Goal: Find specific page/section: Find specific page/section

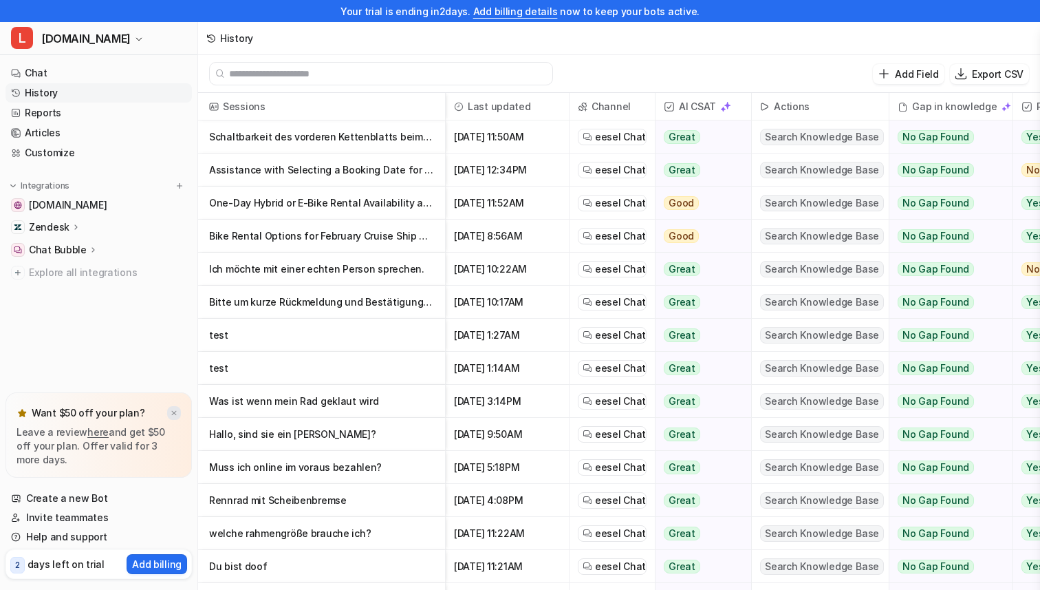
click at [176, 409] on img at bounding box center [174, 413] width 8 height 9
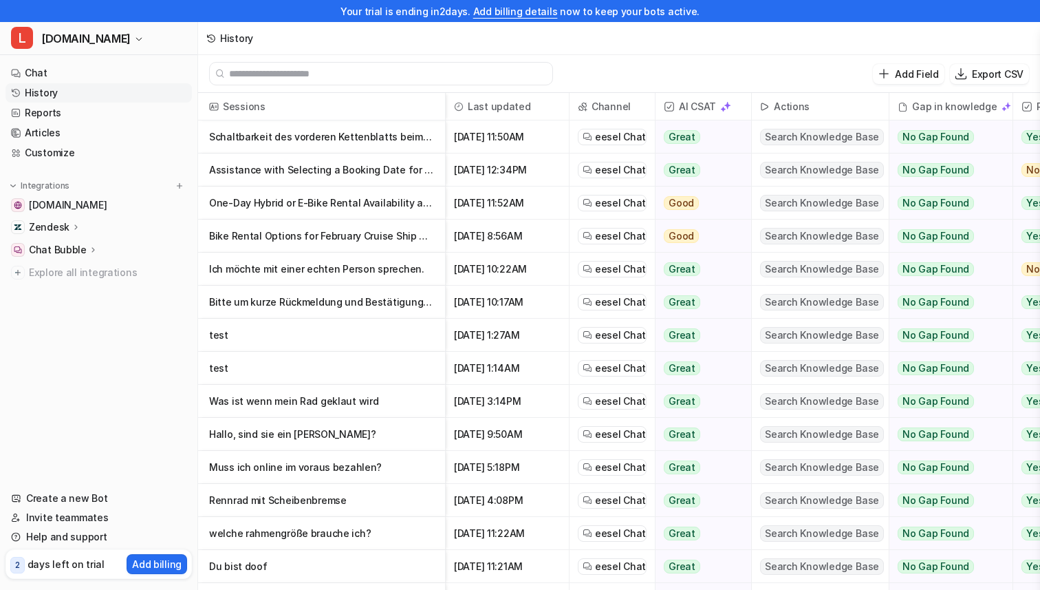
click at [296, 137] on p "Schaltbarkeit des vorderen Kettenblatts beim [PERSON_NAME] Izoard Pro Disc Di2 …" at bounding box center [321, 136] width 225 height 33
click at [326, 138] on p "Schaltbarkeit des vorderen Kettenblatts beim [PERSON_NAME] Izoard Pro Disc Di2 …" at bounding box center [321, 136] width 225 height 33
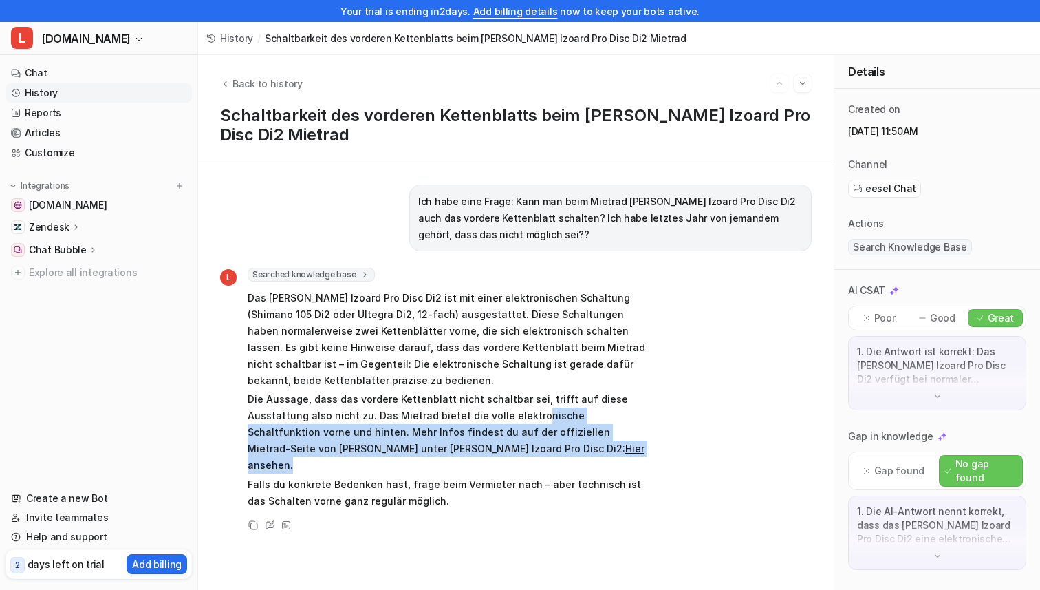
drag, startPoint x: 530, startPoint y: 411, endPoint x: 568, endPoint y: 451, distance: 55.0
click at [568, 451] on p "Die Aussage, dass das vordere Kettenblatt nicht schaltbar sei, trifft auf diese…" at bounding box center [449, 432] width 403 height 83
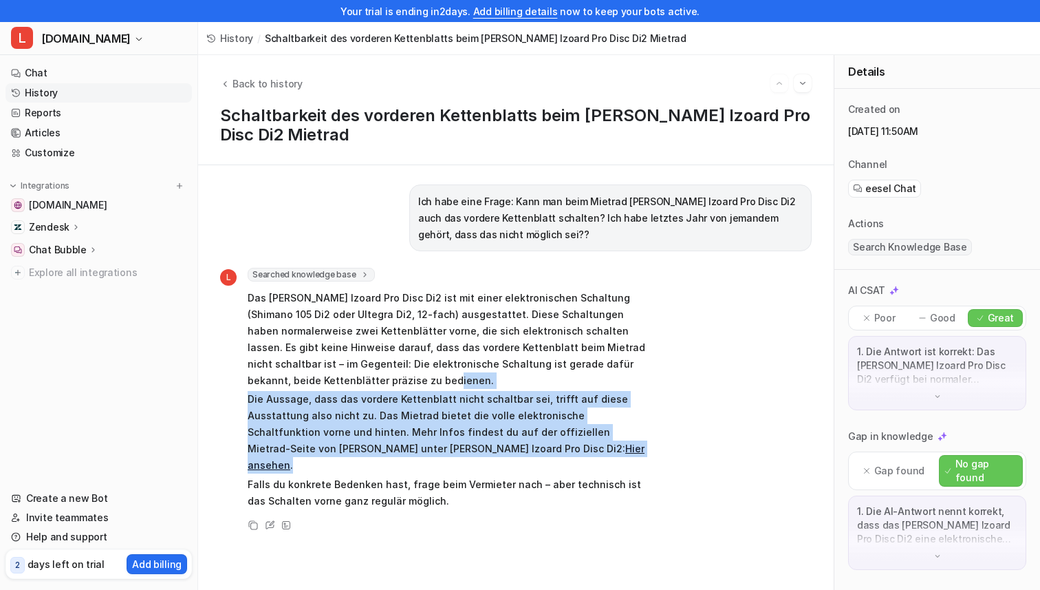
drag, startPoint x: 568, startPoint y: 451, endPoint x: 515, endPoint y: 380, distance: 88.5
click at [515, 380] on span "Das [PERSON_NAME] Izoard Pro Disc Di2 ist mit einer elektronischen Schaltung (S…" at bounding box center [449, 399] width 403 height 224
click at [515, 380] on p "Das [PERSON_NAME] Izoard Pro Disc Di2 ist mit einer elektronischen Schaltung (S…" at bounding box center [449, 339] width 403 height 99
drag, startPoint x: 515, startPoint y: 380, endPoint x: 528, endPoint y: 453, distance: 74.0
click at [528, 453] on span "Das [PERSON_NAME] Izoard Pro Disc Di2 ist mit einer elektronischen Schaltung (S…" at bounding box center [449, 399] width 403 height 224
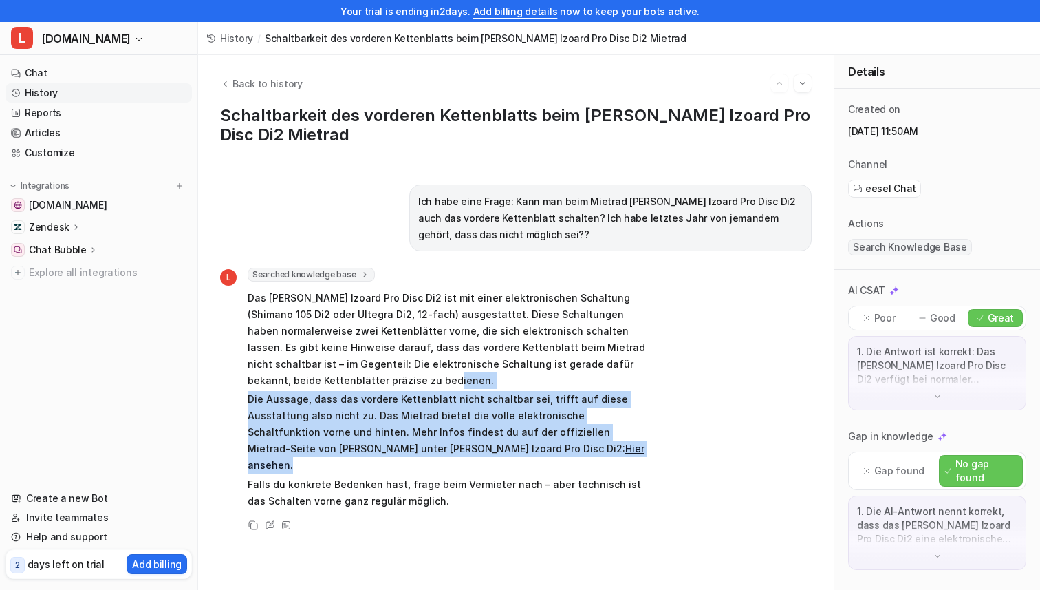
click at [528, 453] on p "Die Aussage, dass das vordere Kettenblatt nicht schaltbar sei, trifft auf diese…" at bounding box center [449, 432] width 403 height 83
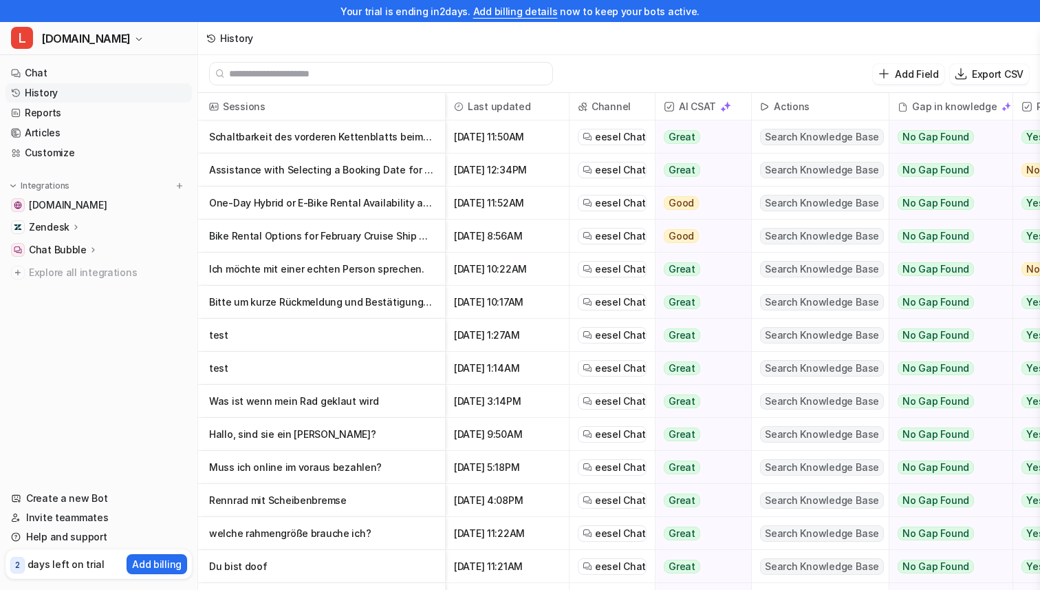
click at [284, 164] on p "Assistance with Selecting a Booking Date for Bike Rental" at bounding box center [321, 169] width 225 height 33
click at [294, 200] on p "One-Day Hybrid or E-Bike Rental Availability and Pricing" at bounding box center [321, 202] width 225 height 33
click at [55, 226] on p "Zendesk" at bounding box center [49, 227] width 41 height 14
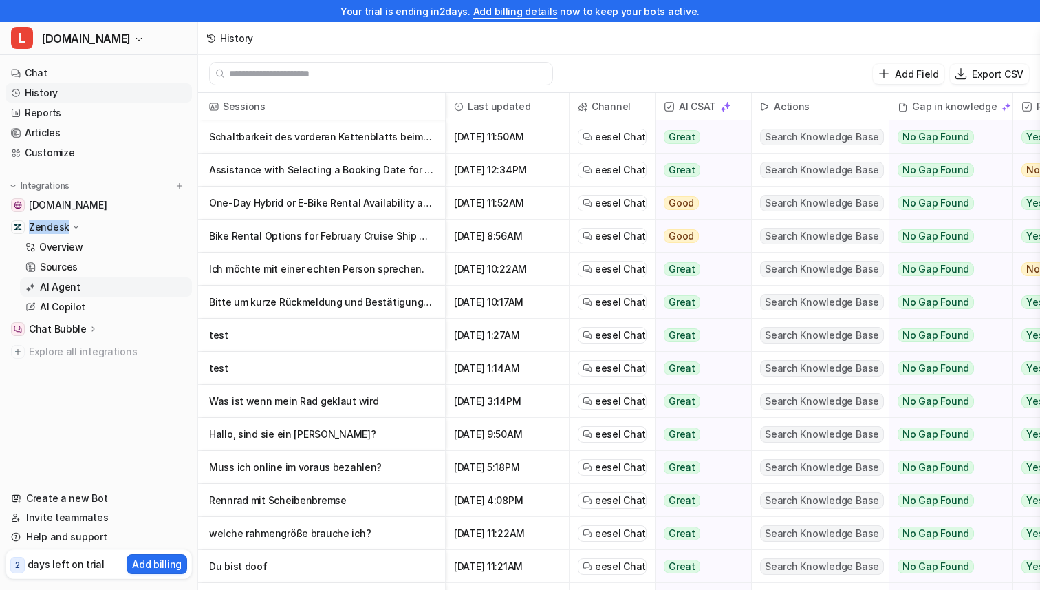
click at [57, 287] on p "AI Agent" at bounding box center [60, 287] width 41 height 14
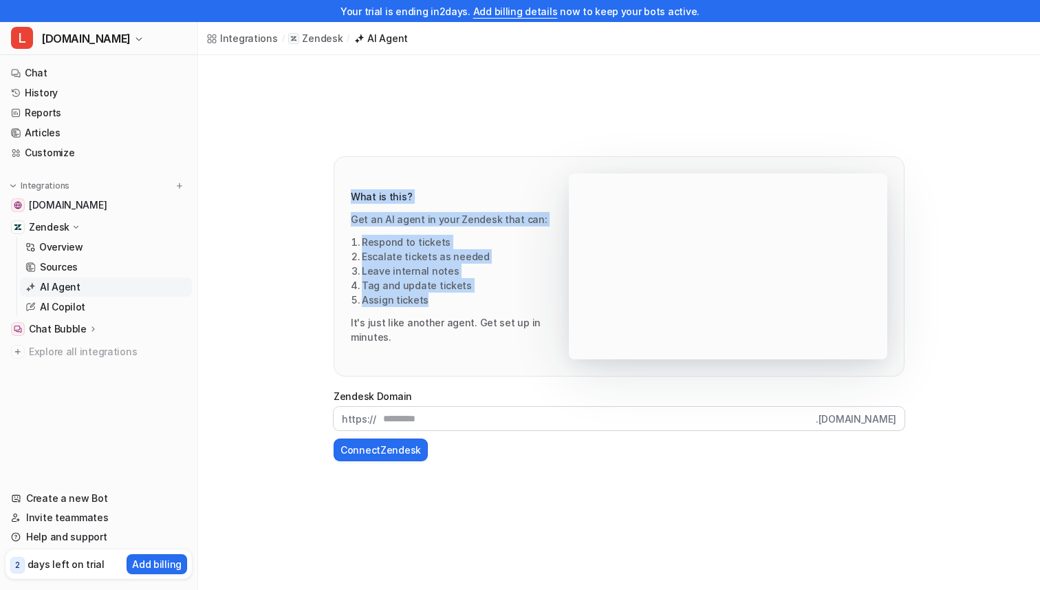
drag, startPoint x: 352, startPoint y: 198, endPoint x: 477, endPoint y: 312, distance: 169.5
click at [477, 312] on div "What is this? Get an AI agent in your Zendesk that can: Respond to tickets Esca…" at bounding box center [619, 266] width 570 height 219
click at [477, 307] on li "Assign tickets" at bounding box center [465, 299] width 207 height 14
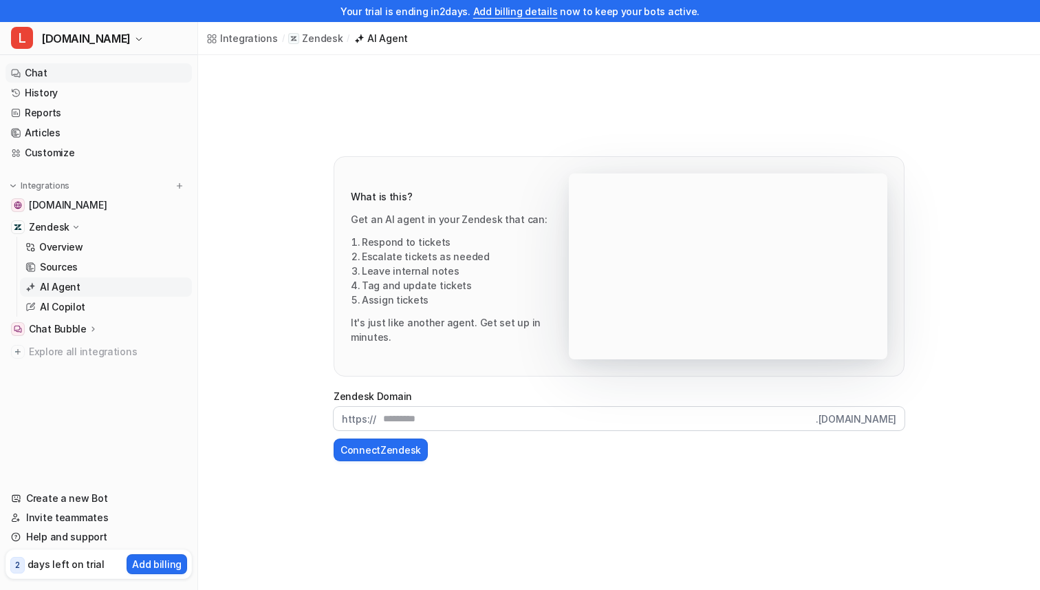
click at [51, 74] on link "Chat" at bounding box center [99, 72] width 186 height 19
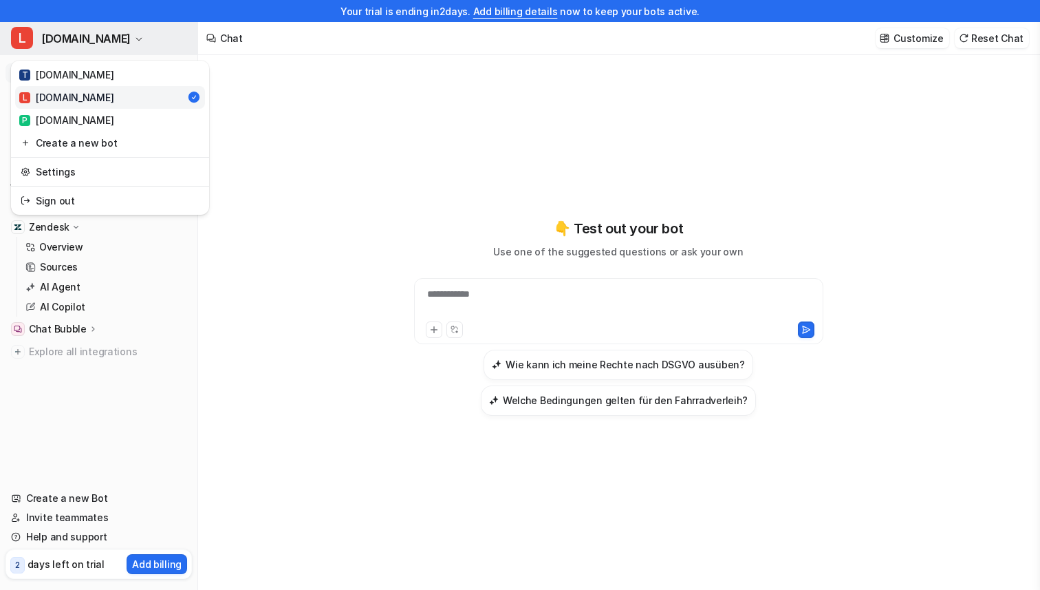
click at [93, 37] on span "[DOMAIN_NAME]" at bounding box center [85, 38] width 89 height 19
click at [59, 119] on div "P [DOMAIN_NAME]" at bounding box center [66, 120] width 94 height 14
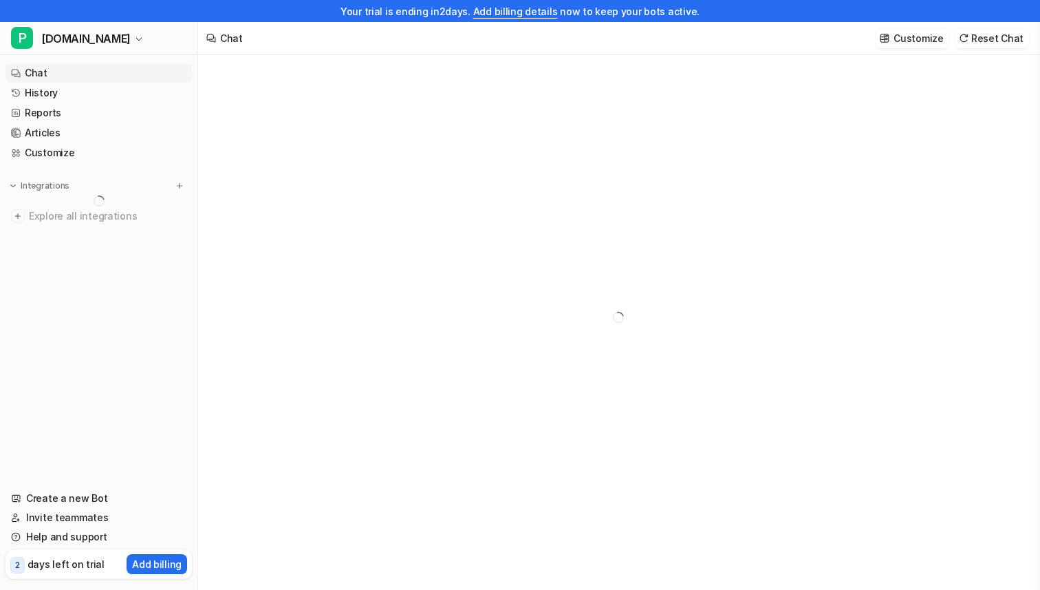
type textarea "**********"
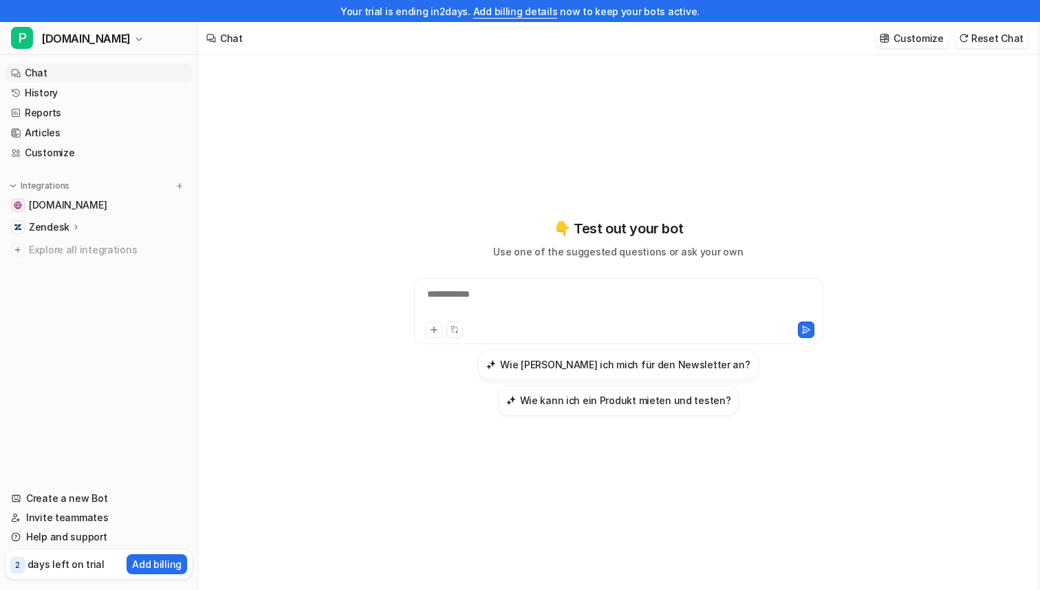
click at [45, 226] on p "Zendesk" at bounding box center [49, 227] width 41 height 14
click at [57, 295] on link "AI Agent" at bounding box center [106, 286] width 172 height 19
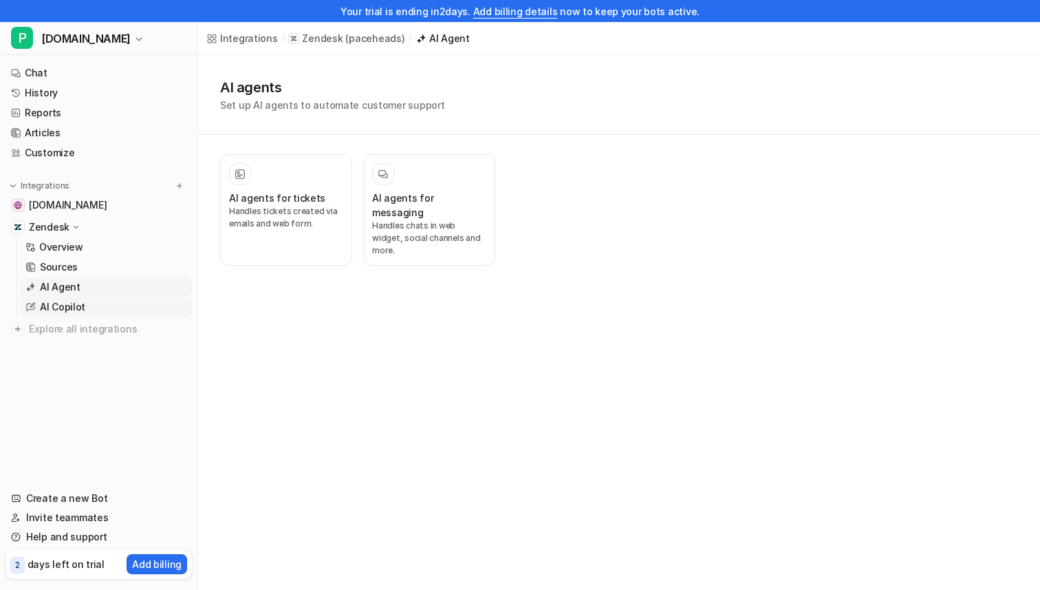
click at [58, 305] on p "AI Copilot" at bounding box center [62, 307] width 45 height 14
